Goal: Navigation & Orientation: Find specific page/section

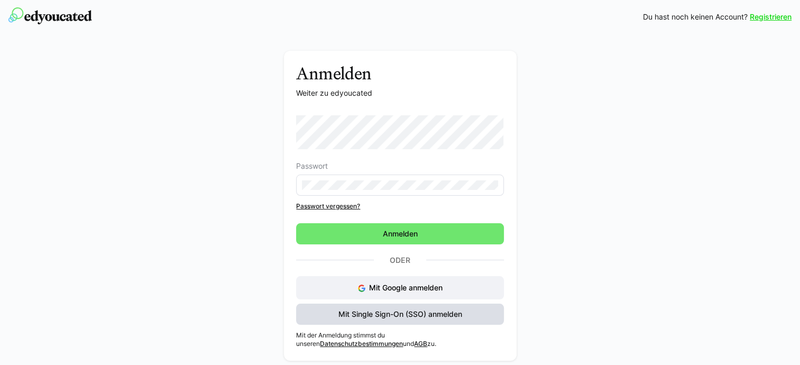
click at [423, 312] on span "Mit Single Sign-On (SSO) anmelden" at bounding box center [400, 314] width 127 height 11
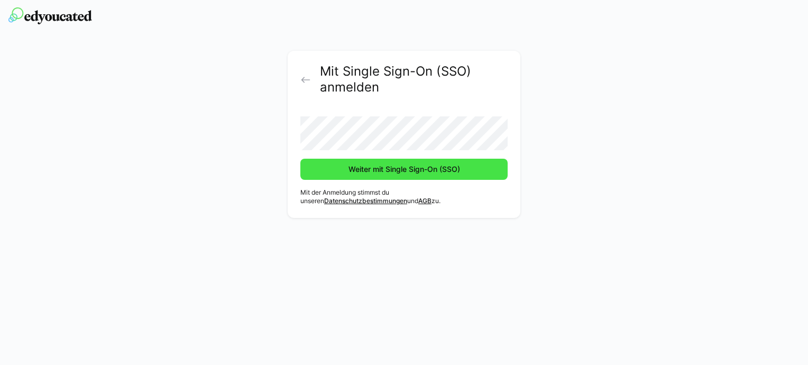
click at [378, 171] on span "Weiter mit Single Sign-On (SSO)" at bounding box center [404, 169] width 115 height 11
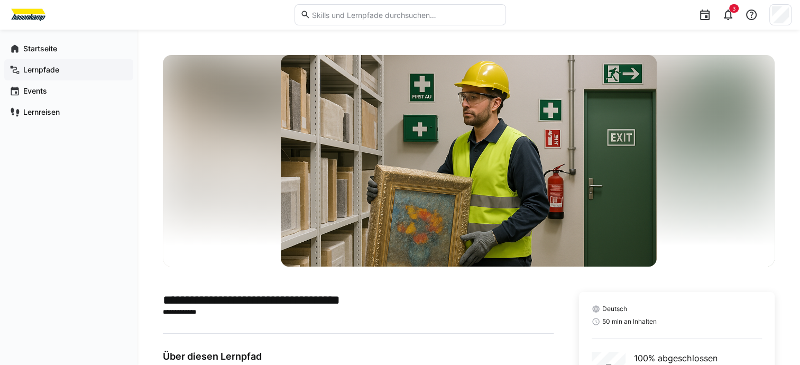
click at [0, 0] on app-navigation-label "Lernpfade" at bounding box center [0, 0] width 0 height 0
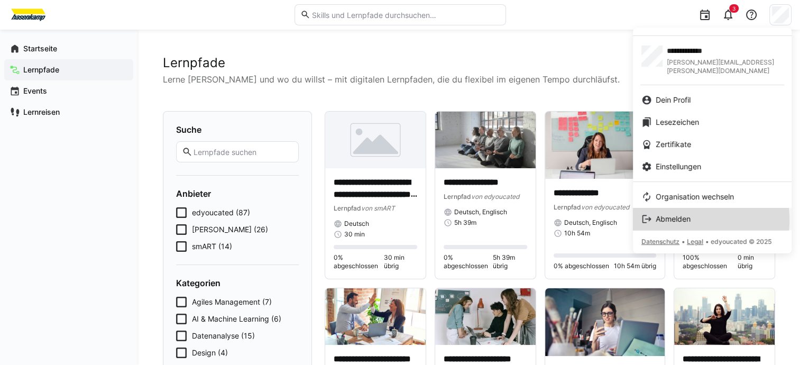
click at [672, 214] on span "Abmelden" at bounding box center [673, 219] width 35 height 11
